Goal: Information Seeking & Learning: Learn about a topic

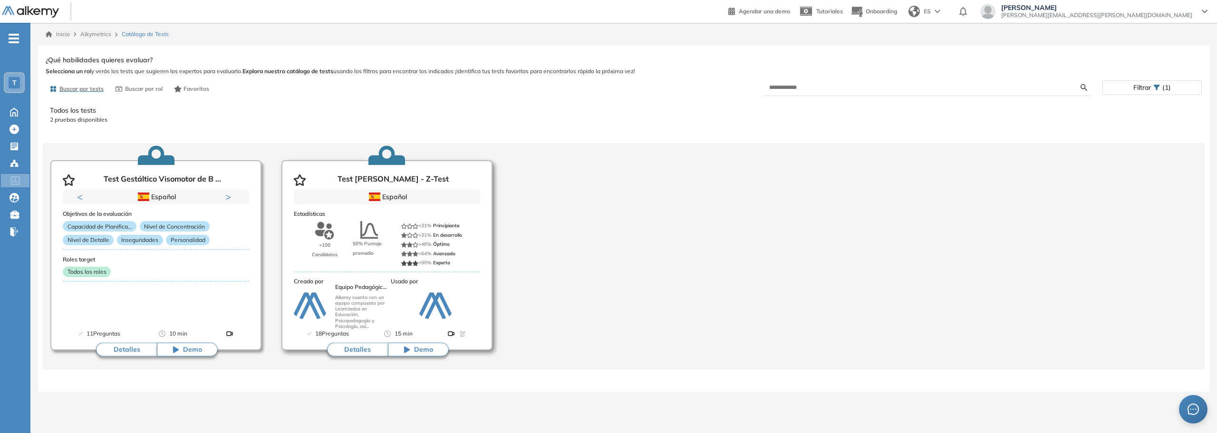
click at [423, 346] on span "Demo" at bounding box center [423, 350] width 19 height 10
click at [355, 346] on button "Detalles" at bounding box center [357, 350] width 61 height 14
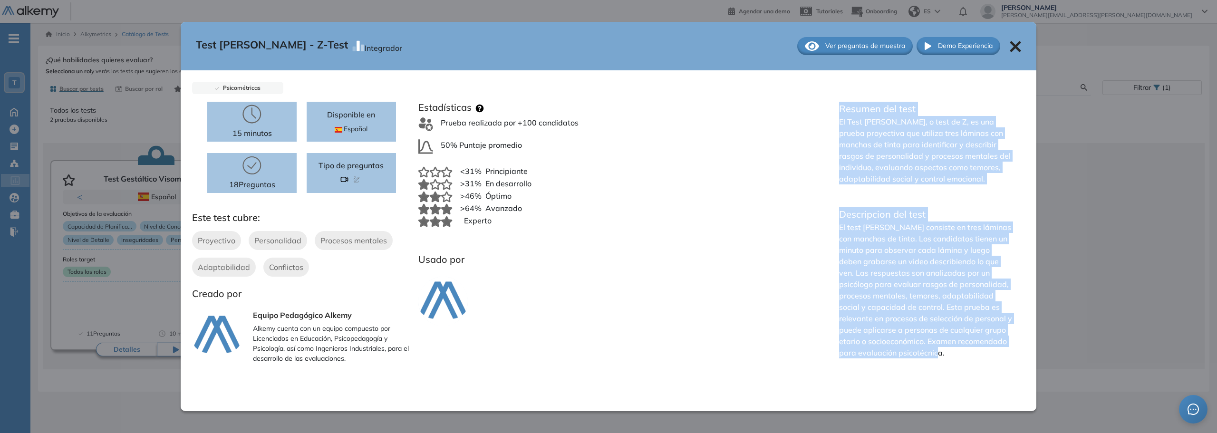
drag, startPoint x: 840, startPoint y: 104, endPoint x: 993, endPoint y: 358, distance: 297.2
click at [993, 358] on div "Resumen del test El Test [PERSON_NAME], o test de Z, es una prueba proyectiva q…" at bounding box center [925, 234] width 197 height 264
copy div "Resumen del test El Test [PERSON_NAME], o test de Z, es una prueba proyectiva q…"
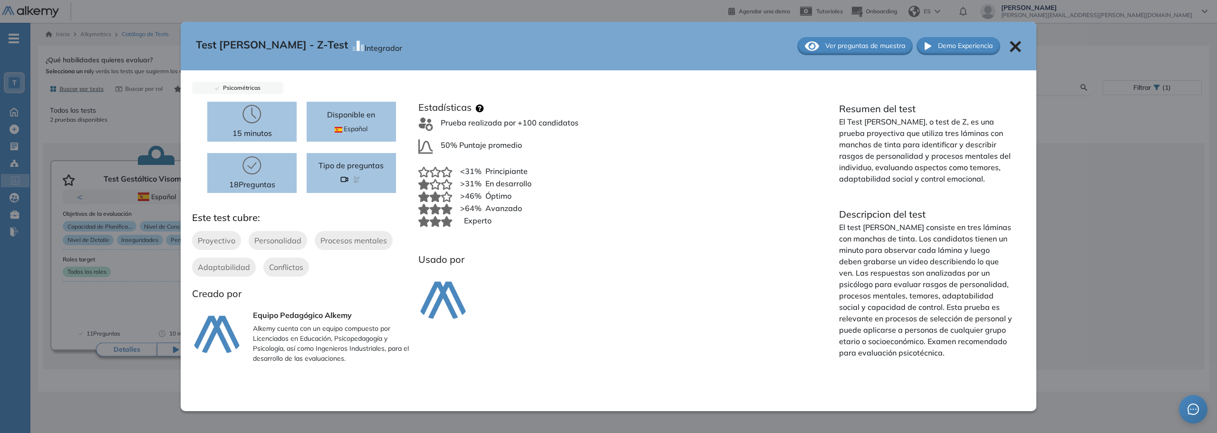
click at [1011, 47] on icon at bounding box center [1014, 46] width 11 height 11
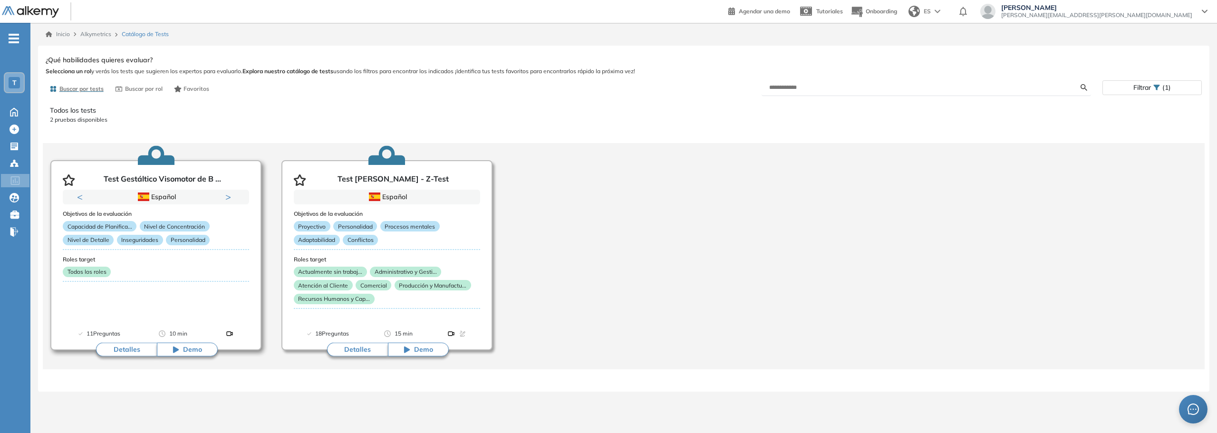
click at [129, 348] on button "Detalles" at bounding box center [126, 350] width 61 height 14
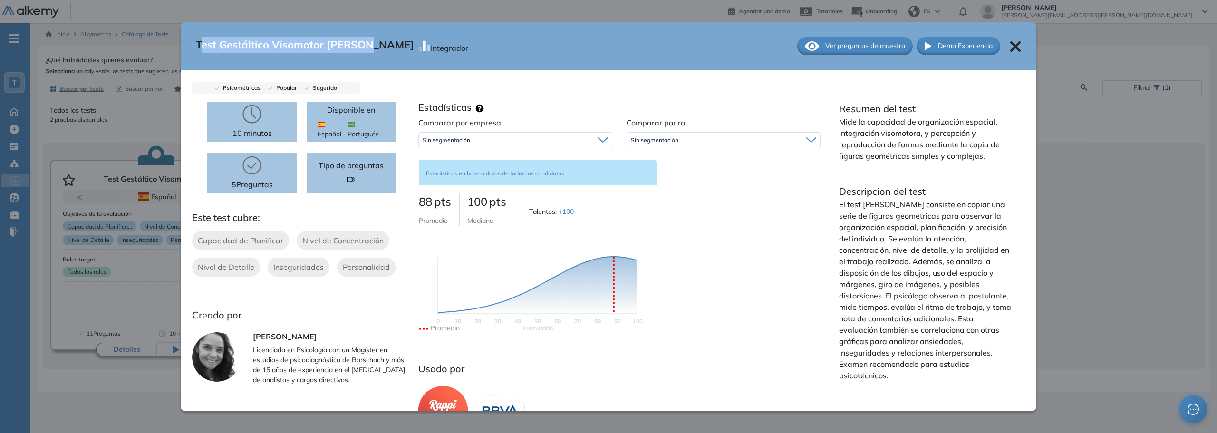
drag, startPoint x: 197, startPoint y: 43, endPoint x: 367, endPoint y: 41, distance: 170.6
click at [367, 41] on span "Test Gestáltico Visomotor [PERSON_NAME]" at bounding box center [305, 46] width 218 height 18
drag, startPoint x: 194, startPoint y: 44, endPoint x: 373, endPoint y: 39, distance: 178.8
click at [373, 39] on span "Test Gestáltico Visomotor [PERSON_NAME]" at bounding box center [305, 46] width 218 height 18
copy span "Test Gestáltico Visomotor [PERSON_NAME]"
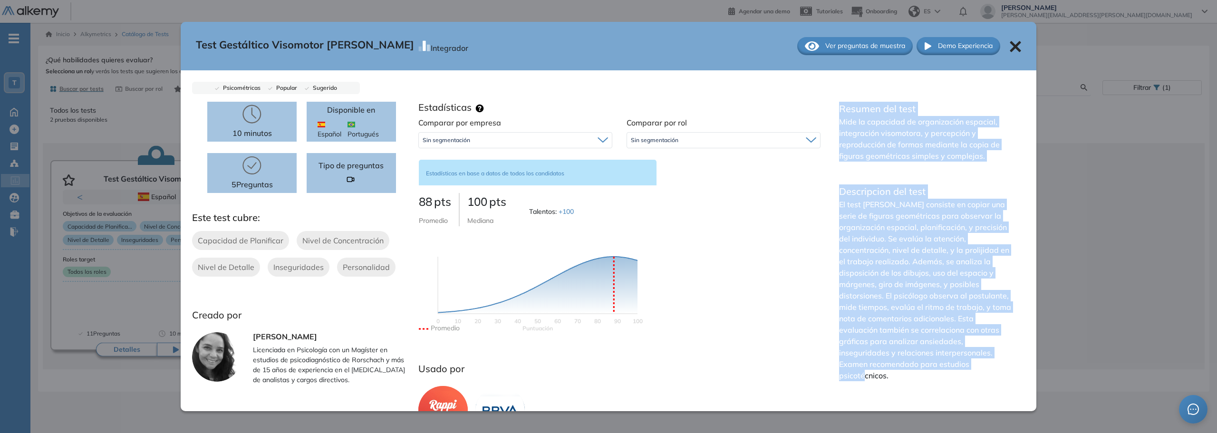
drag, startPoint x: 830, startPoint y: 106, endPoint x: 972, endPoint y: 386, distance: 314.8
click at [972, 386] on div "Resumen del test Mide la capacidad de organización espacial, integración visomo…" at bounding box center [925, 269] width 197 height 334
copy div "Resumen del test Mide la capacidad de organización espacial, integración visomo…"
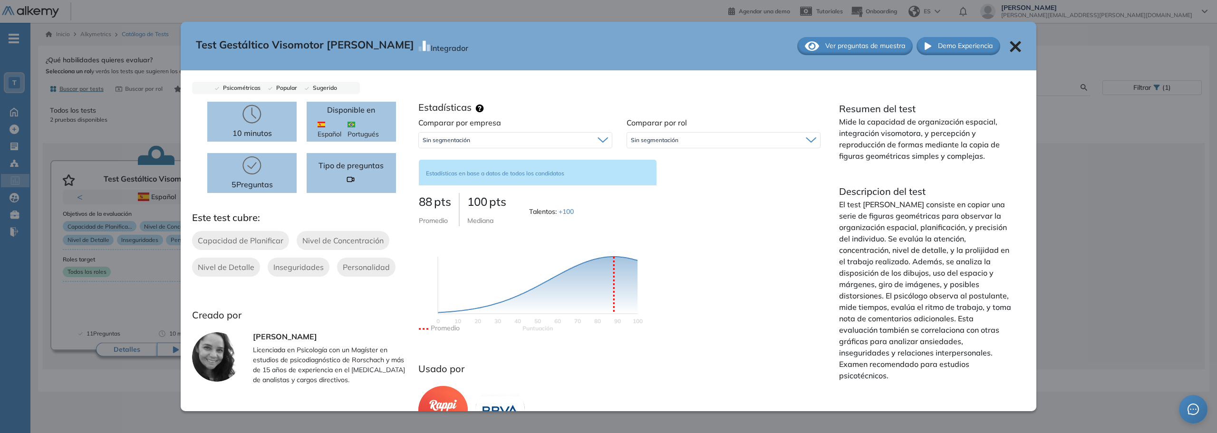
click at [882, 46] on span "Ver preguntas de muestra" at bounding box center [865, 46] width 80 height 10
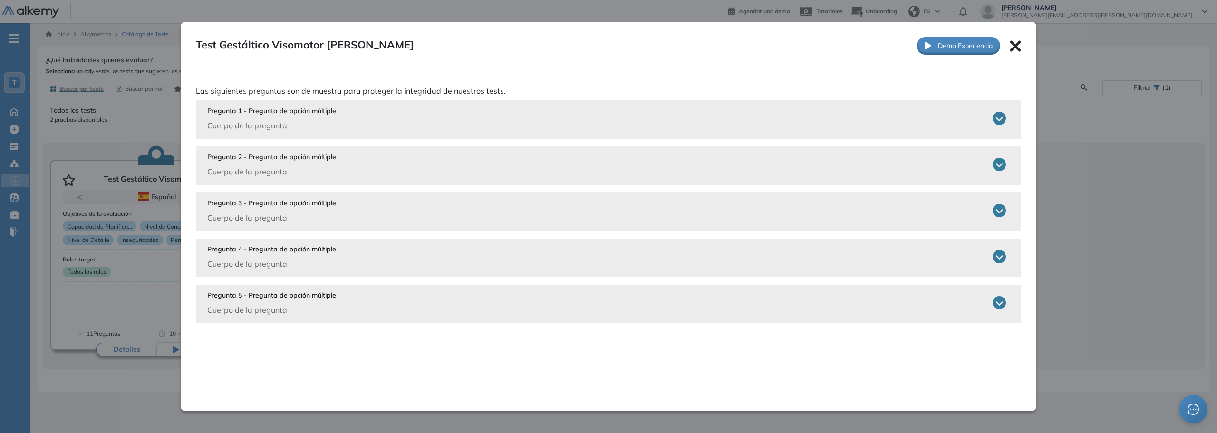
click at [998, 120] on icon at bounding box center [998, 118] width 13 height 13
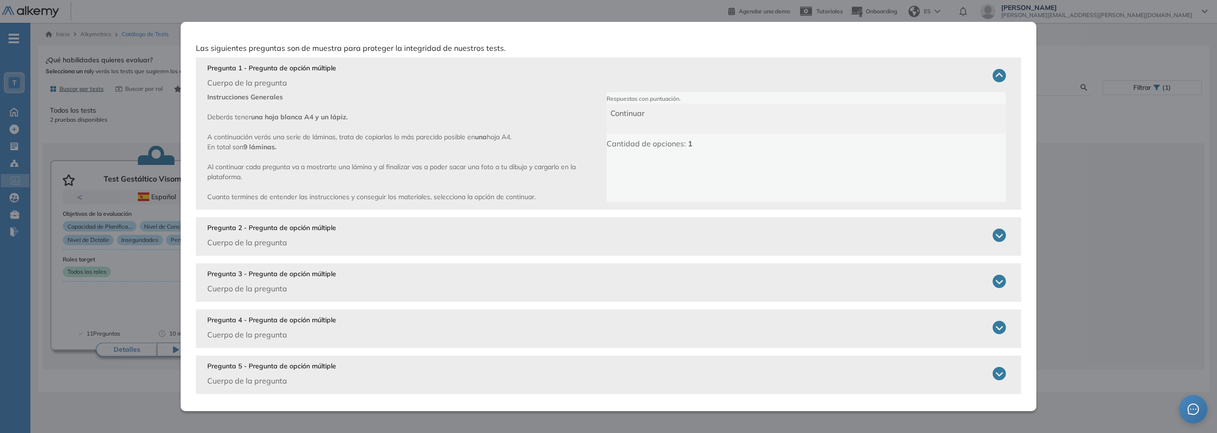
scroll to position [44, 0]
click at [652, 140] on p "Cantidad de opciones: 1" at bounding box center [805, 141] width 399 height 11
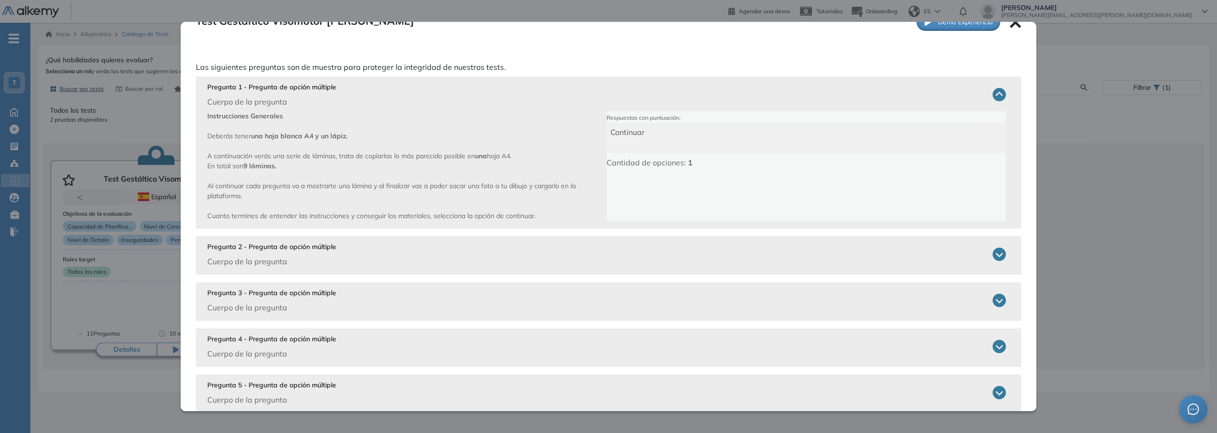
click at [1095, 255] on div "Test Gestáltico Visomotor [PERSON_NAME] Integrador Ver preguntas de muestra Dem…" at bounding box center [624, 220] width 1156 height 335
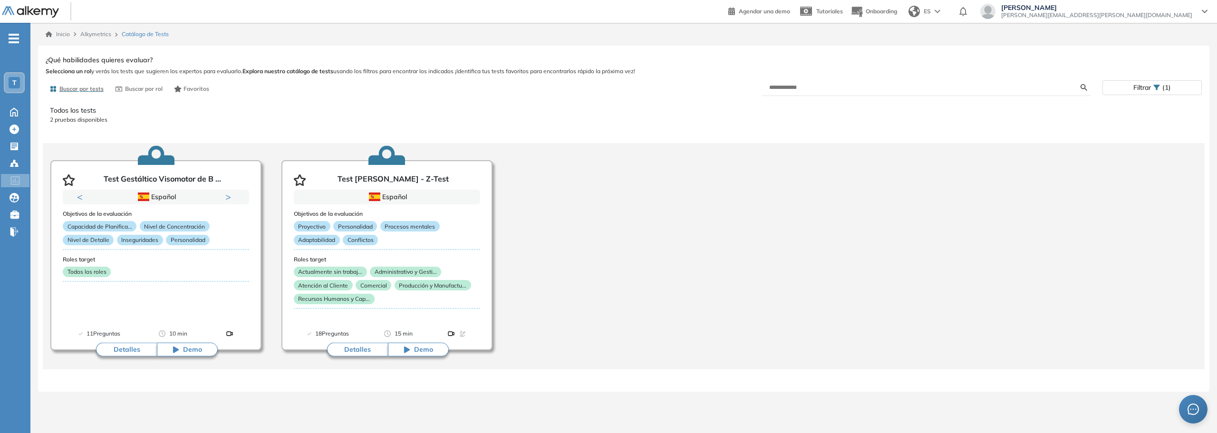
scroll to position [0, 0]
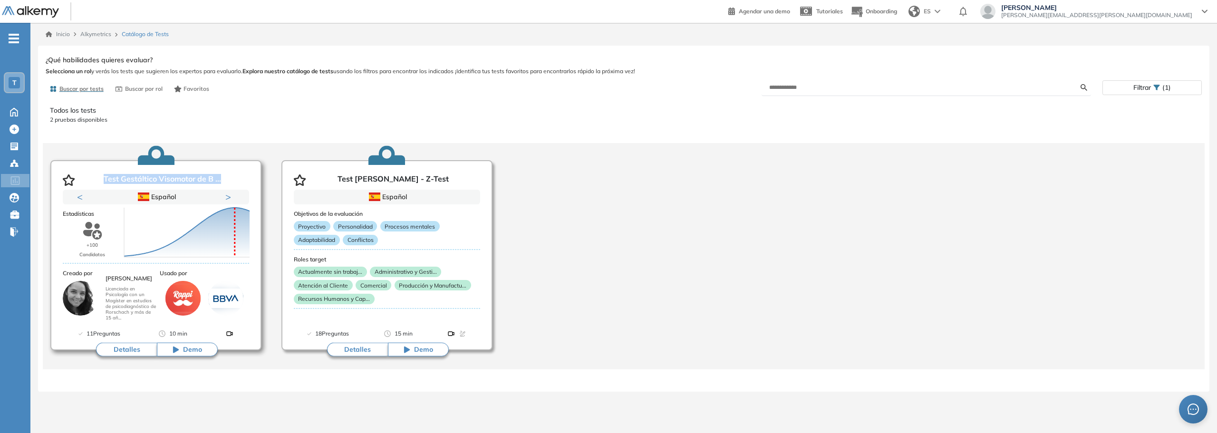
drag, startPoint x: 103, startPoint y: 176, endPoint x: 244, endPoint y: 179, distance: 141.2
click at [244, 179] on div "Test Gestáltico Visomotor de B ..." at bounding box center [156, 178] width 186 height 23
